Goal: Navigation & Orientation: Find specific page/section

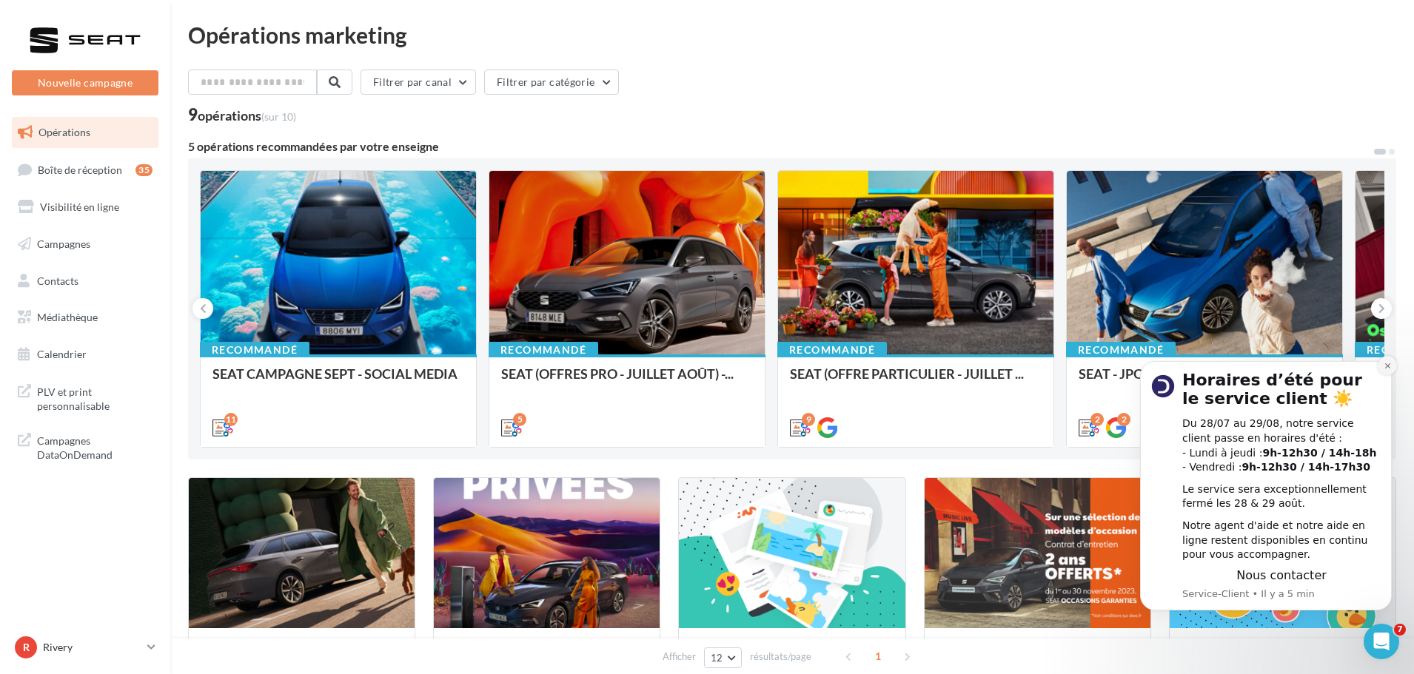
click at [1390, 363] on icon "Dismiss notification" at bounding box center [1387, 366] width 8 height 8
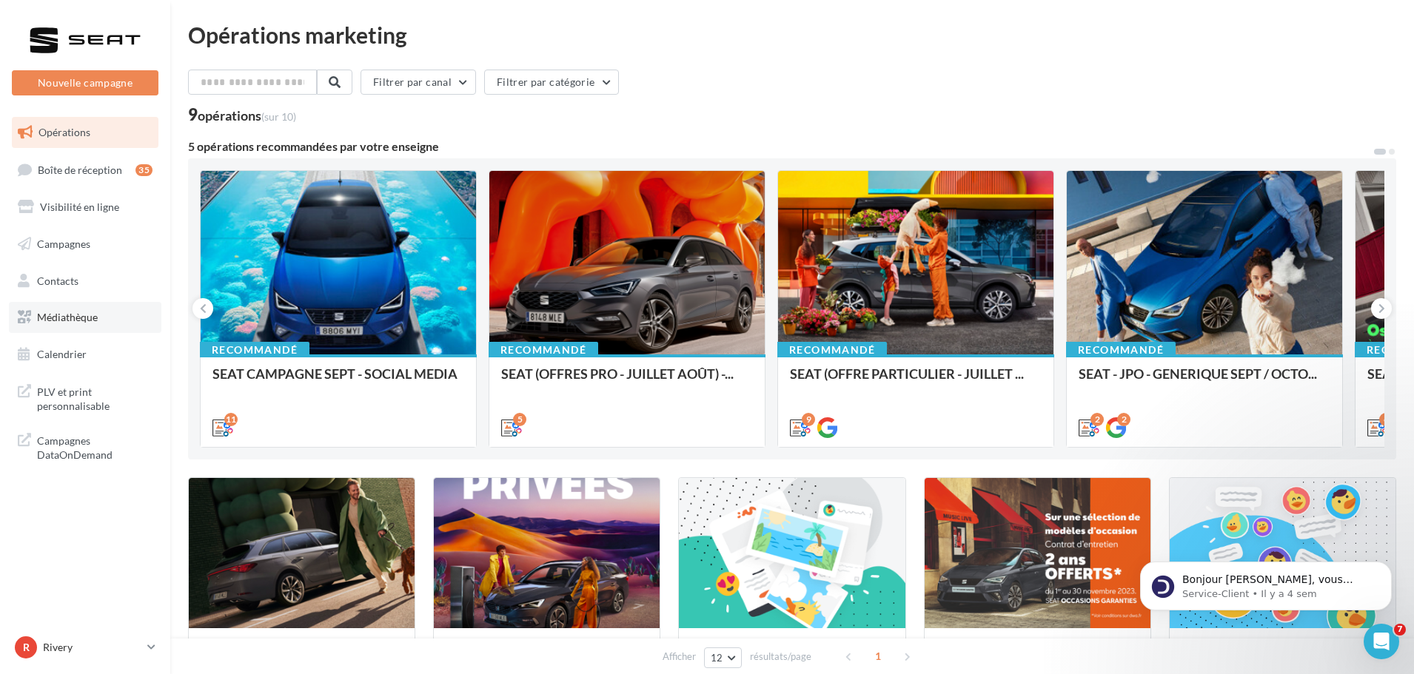
click at [71, 316] on span "Médiathèque" at bounding box center [67, 317] width 61 height 13
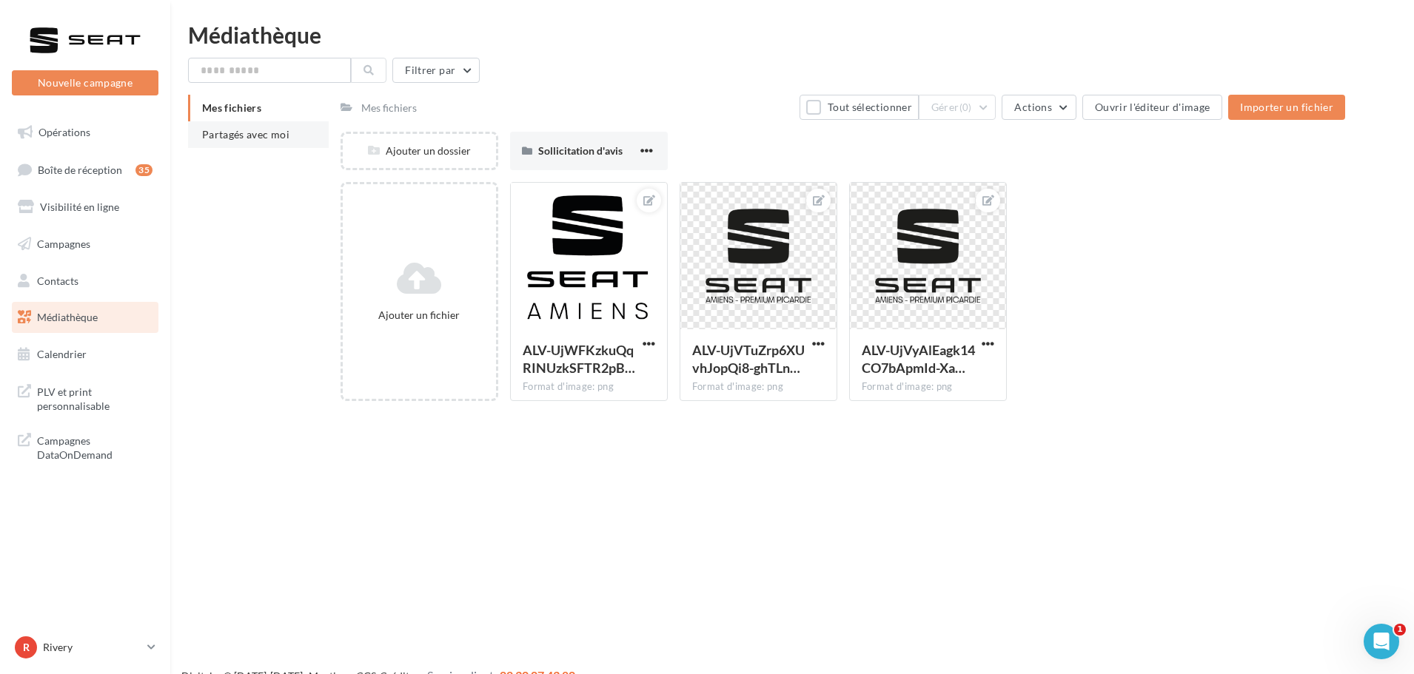
click at [251, 130] on span "Partagés avec moi" at bounding box center [245, 134] width 87 height 13
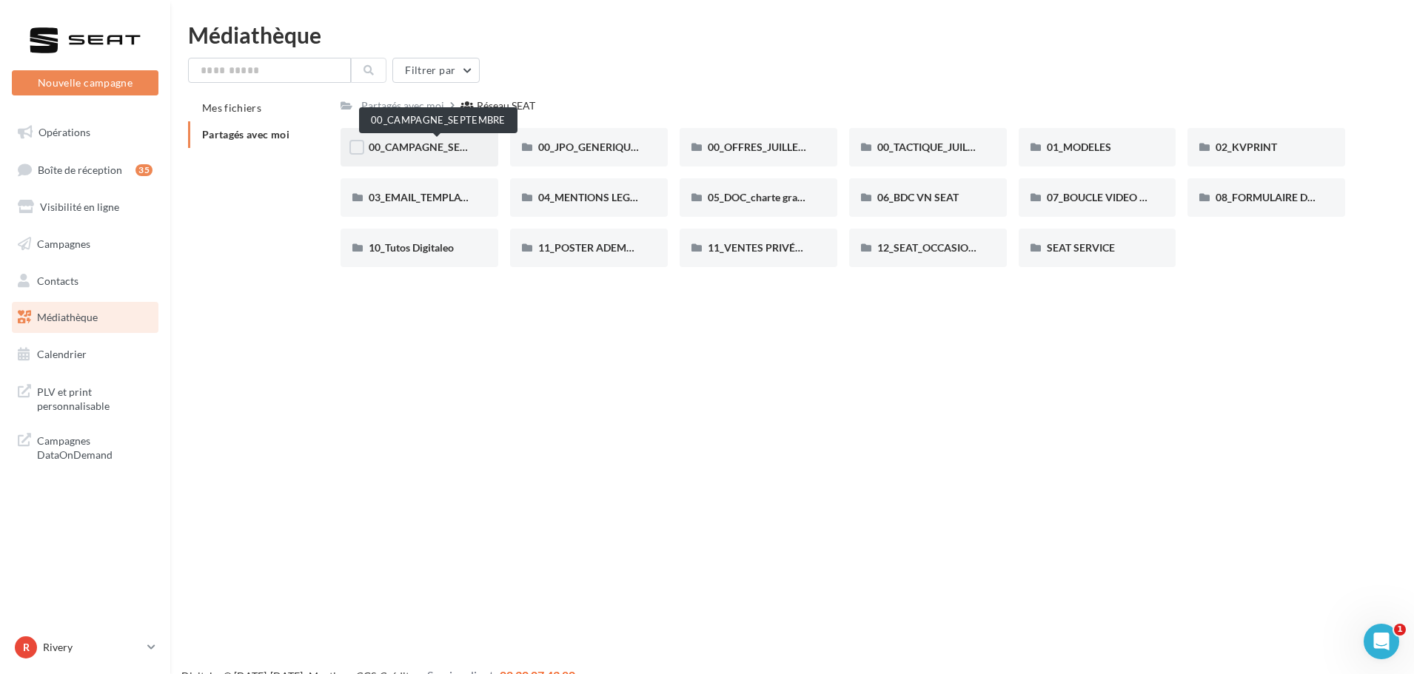
click at [453, 152] on span "00_CAMPAGNE_SEPTEMBRE" at bounding box center [438, 147] width 138 height 13
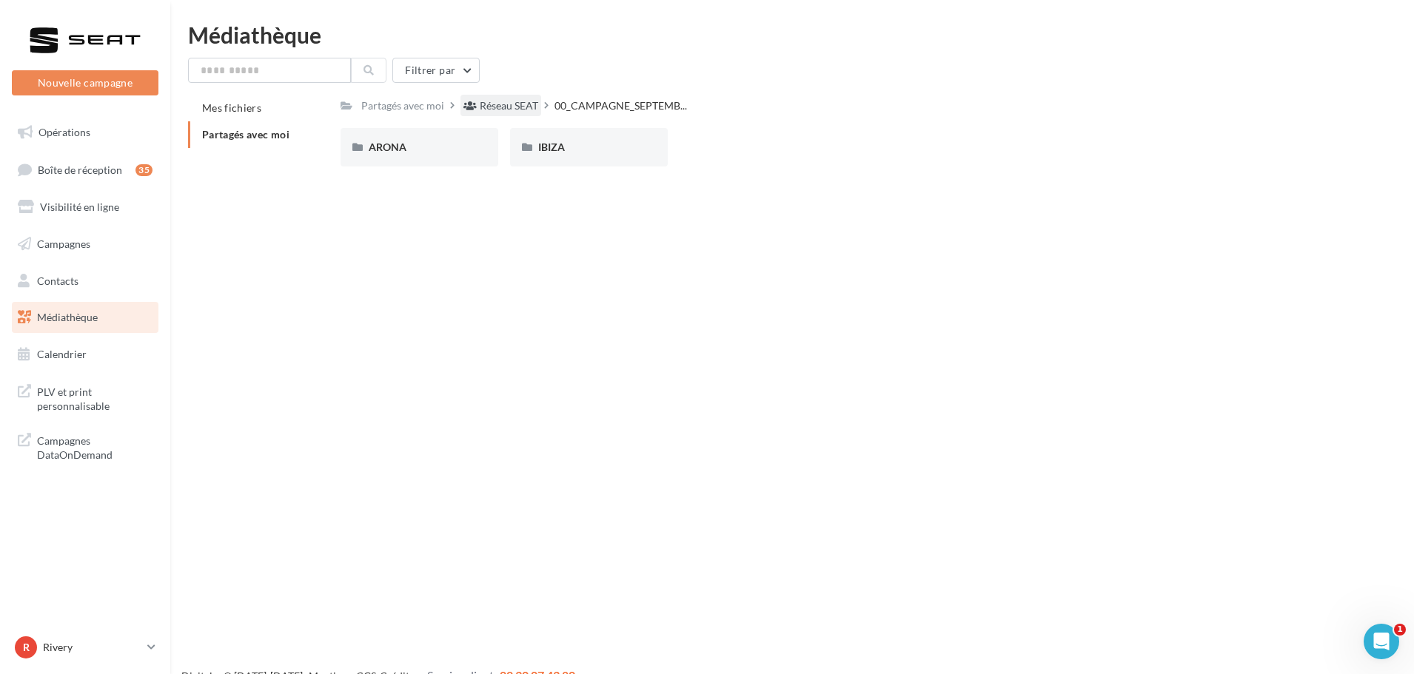
click at [485, 112] on div "Réseau SEAT" at bounding box center [509, 105] width 58 height 15
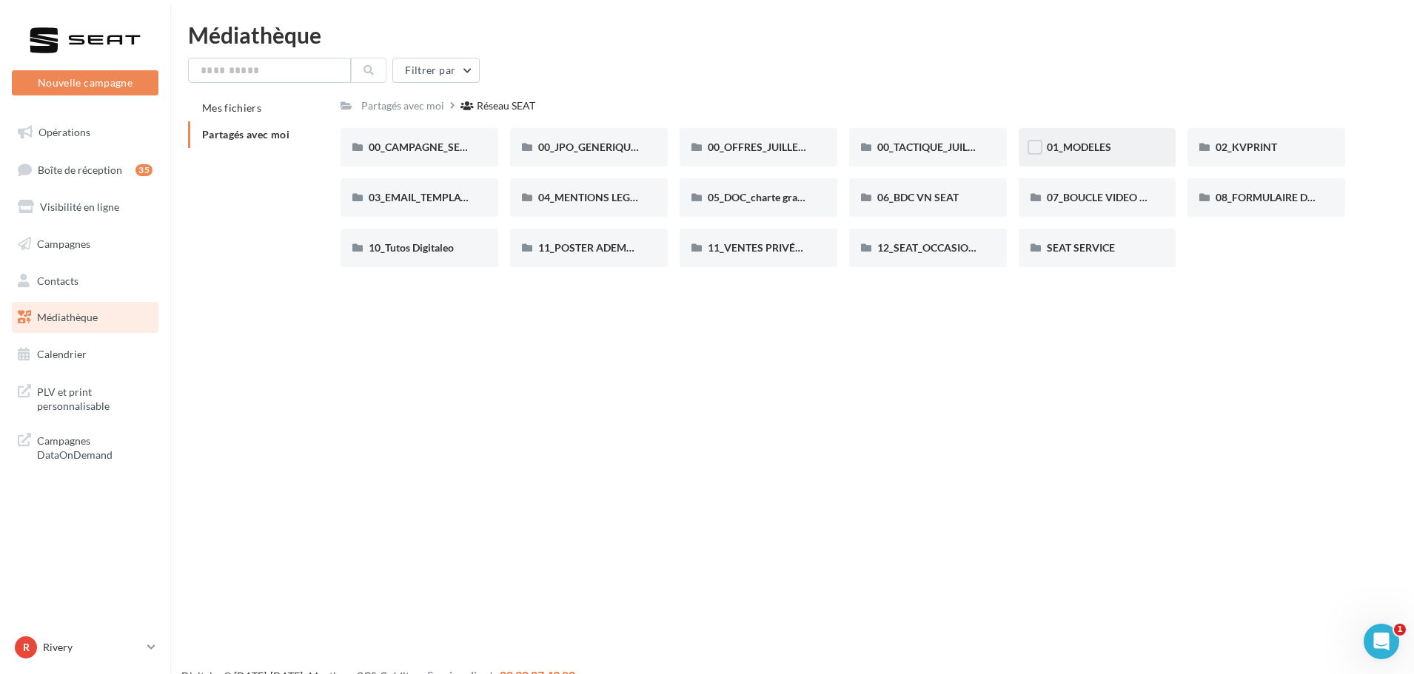
click at [1075, 149] on span "01_MODELES" at bounding box center [1078, 147] width 64 height 13
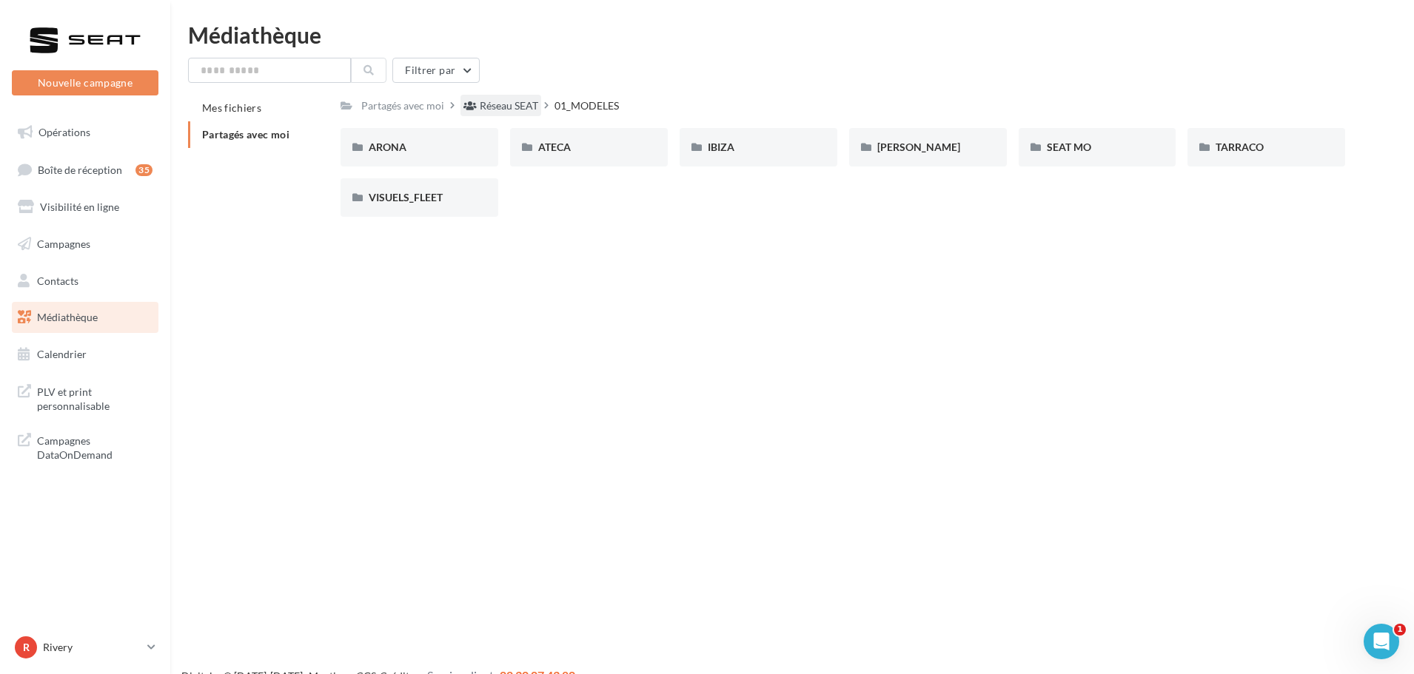
click at [499, 107] on div "Réseau SEAT" at bounding box center [509, 105] width 58 height 15
